Goal: Information Seeking & Learning: Find contact information

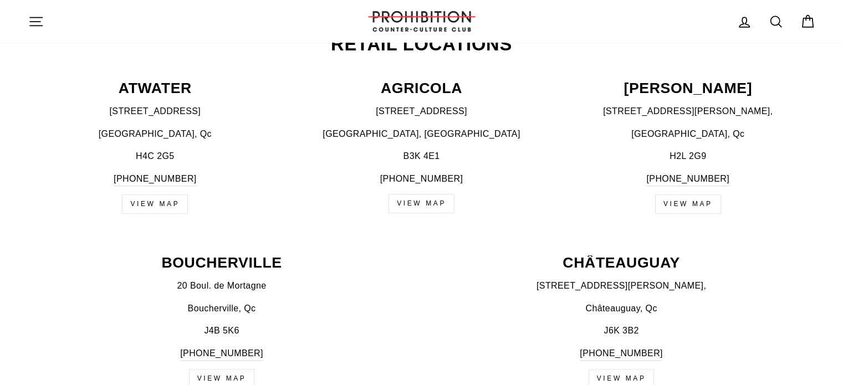
scroll to position [499, 0]
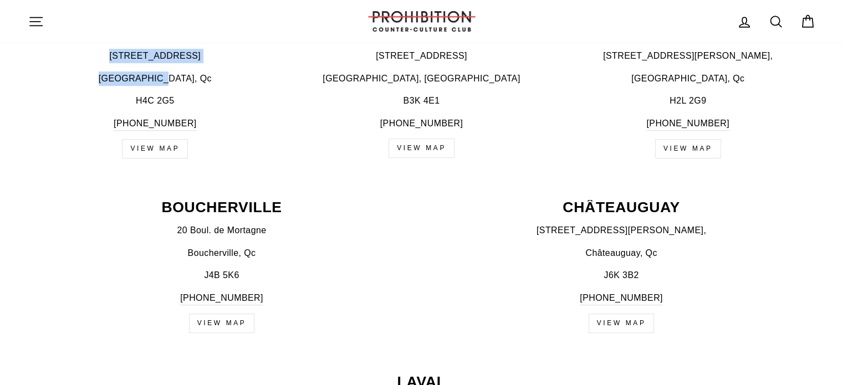
drag, startPoint x: 119, startPoint y: 53, endPoint x: 187, endPoint y: 70, distance: 69.9
click at [187, 70] on div "[STREET_ADDRESS] [PHONE_NUMBER]" at bounding box center [155, 90] width 255 height 82
copy div "[STREET_ADDRESS]"
click at [449, 294] on p "[PHONE_NUMBER]" at bounding box center [622, 298] width 388 height 15
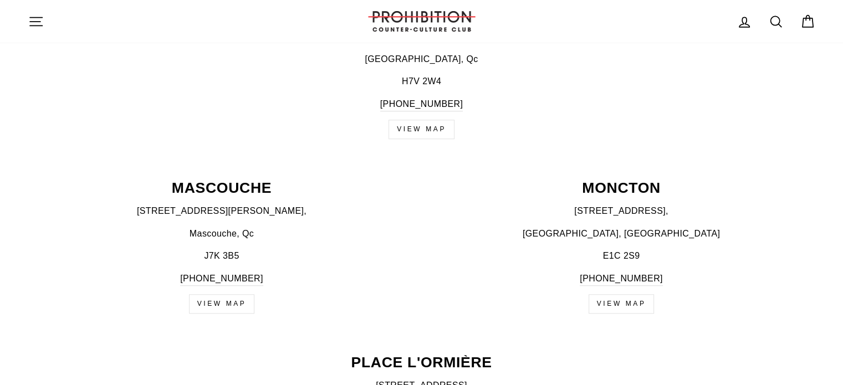
scroll to position [887, 0]
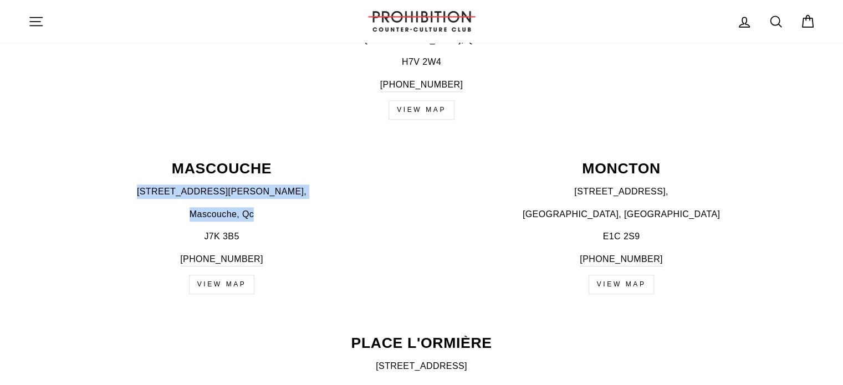
drag, startPoint x: 180, startPoint y: 190, endPoint x: 284, endPoint y: 212, distance: 106.6
click at [284, 212] on div "[STREET_ADDRESS][PERSON_NAME] [PHONE_NUMBER]" at bounding box center [222, 226] width 388 height 82
copy div "[STREET_ADDRESS][PERSON_NAME]"
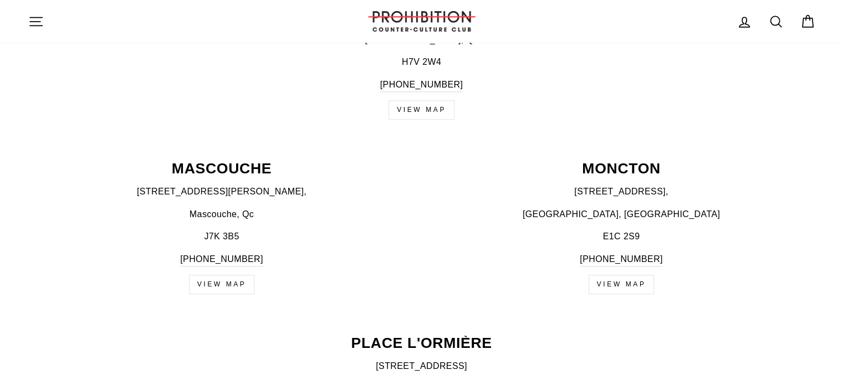
click at [464, 220] on p "[GEOGRAPHIC_DATA], [GEOGRAPHIC_DATA]" at bounding box center [622, 214] width 388 height 14
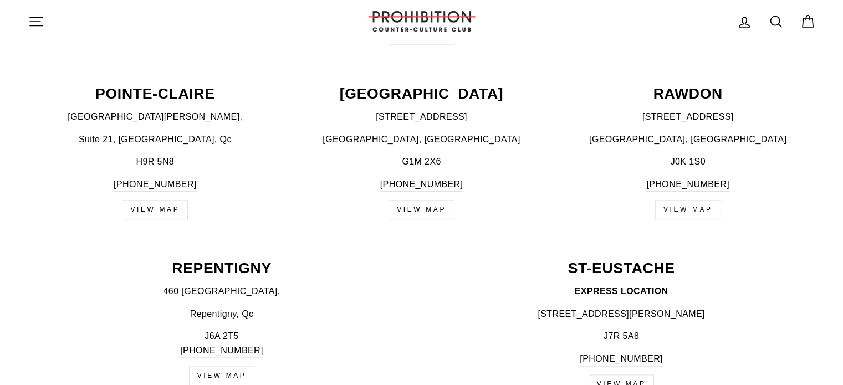
scroll to position [1331, 0]
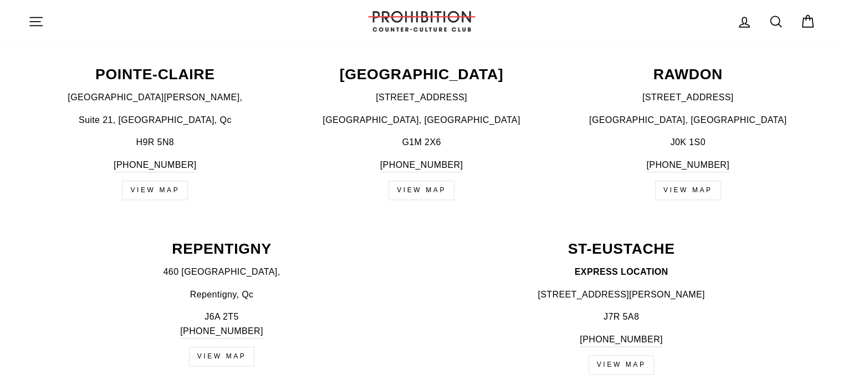
drag, startPoint x: 532, startPoint y: 289, endPoint x: 724, endPoint y: 289, distance: 191.3
click at [724, 289] on p "[STREET_ADDRESS][PERSON_NAME]" at bounding box center [622, 295] width 388 height 14
copy p "[STREET_ADDRESS][PERSON_NAME]"
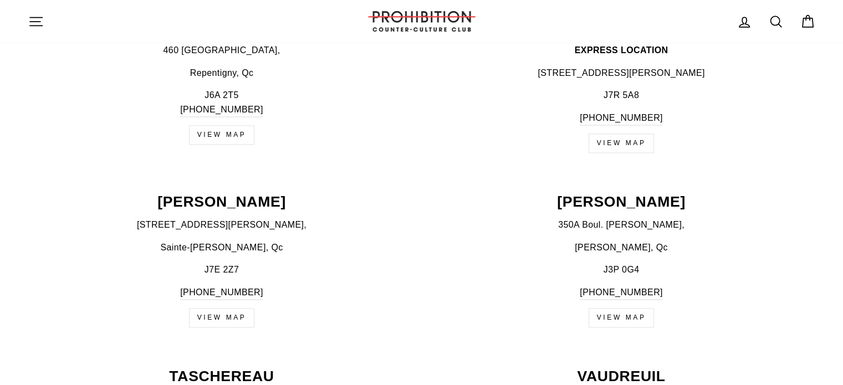
scroll to position [1608, 0]
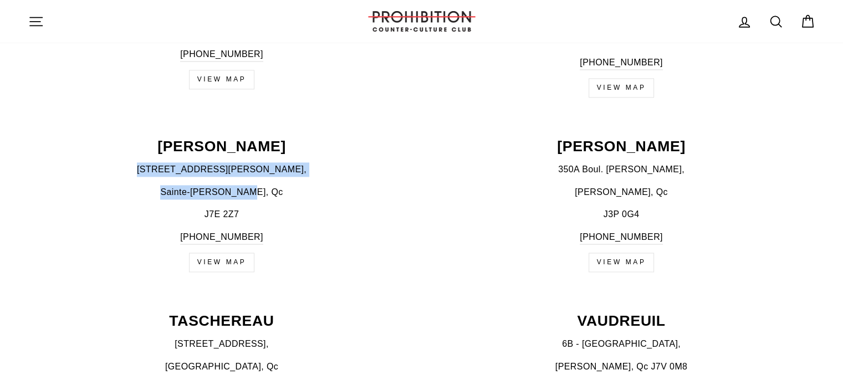
drag, startPoint x: 147, startPoint y: 168, endPoint x: 321, endPoint y: 180, distance: 174.0
click at [321, 180] on div "[STREET_ADDRESS][PERSON_NAME][PERSON_NAME] [PHONE_NUMBER]" at bounding box center [222, 203] width 388 height 82
copy div "[STREET_ADDRESS][PERSON_NAME][PERSON_NAME]"
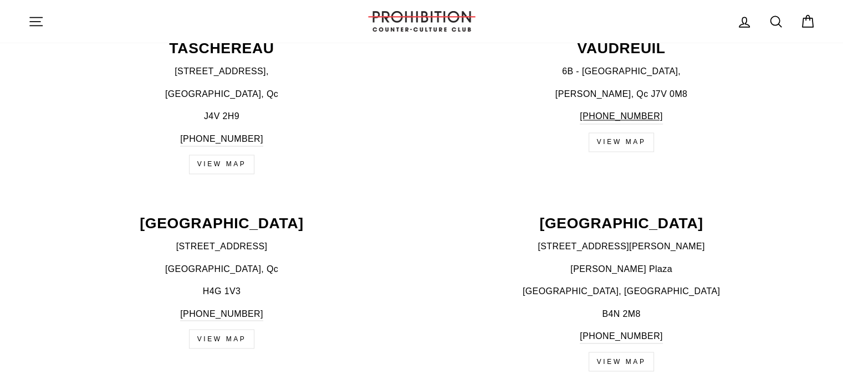
scroll to position [1774, 0]
